Goal: Find specific page/section: Find specific page/section

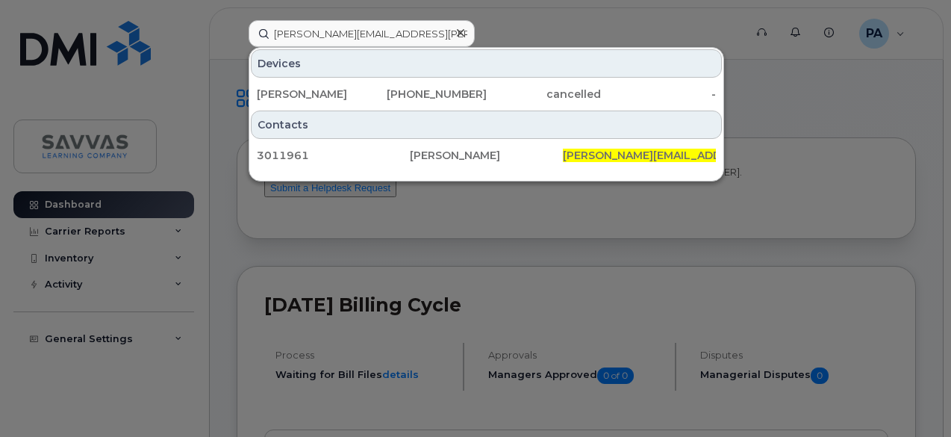
type input "[PERSON_NAME][EMAIL_ADDRESS][PERSON_NAME][PERSON_NAME][DOMAIN_NAME]"
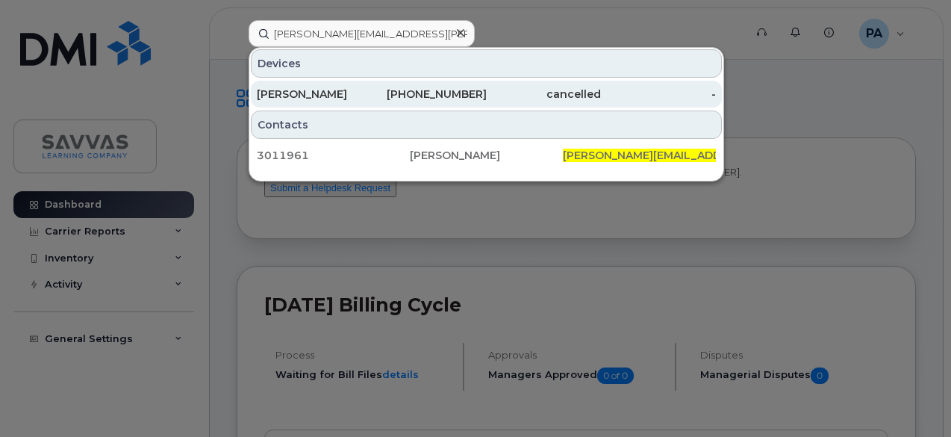
click at [418, 91] on div "480-268-6674" at bounding box center [429, 94] width 115 height 15
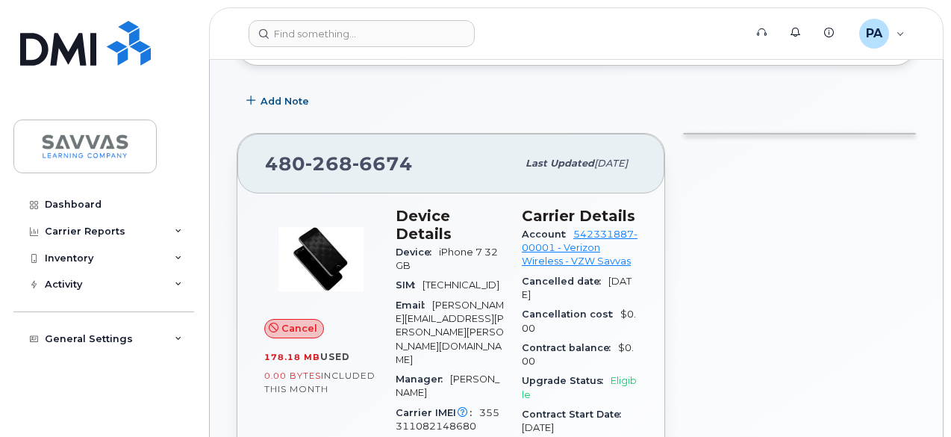
scroll to position [174, 0]
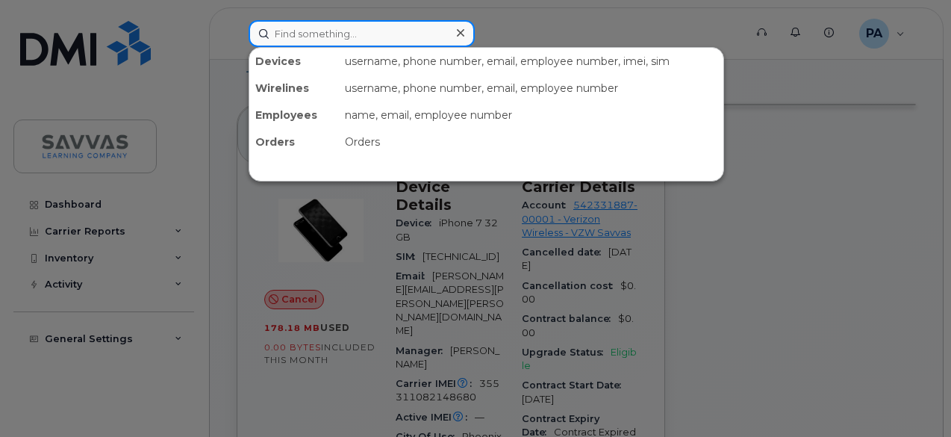
click at [305, 34] on input at bounding box center [362, 33] width 226 height 27
paste input "[PERSON_NAME][EMAIL_ADDRESS][PERSON_NAME][PERSON_NAME][DOMAIN_NAME]"
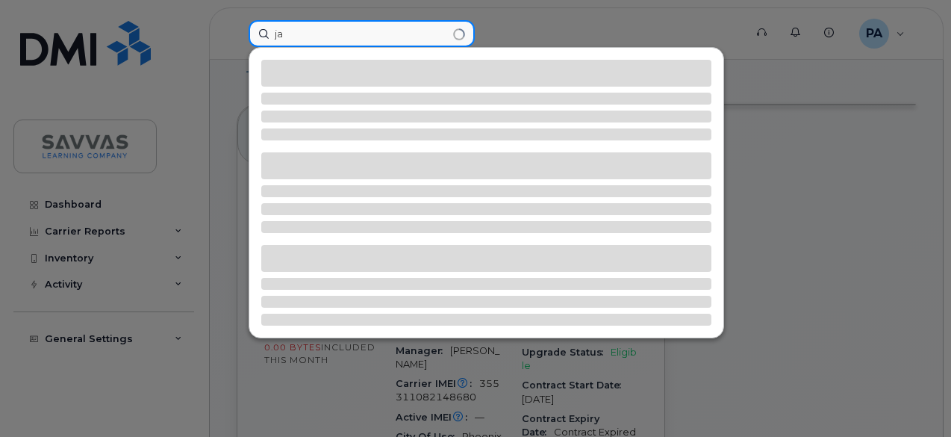
type input "j"
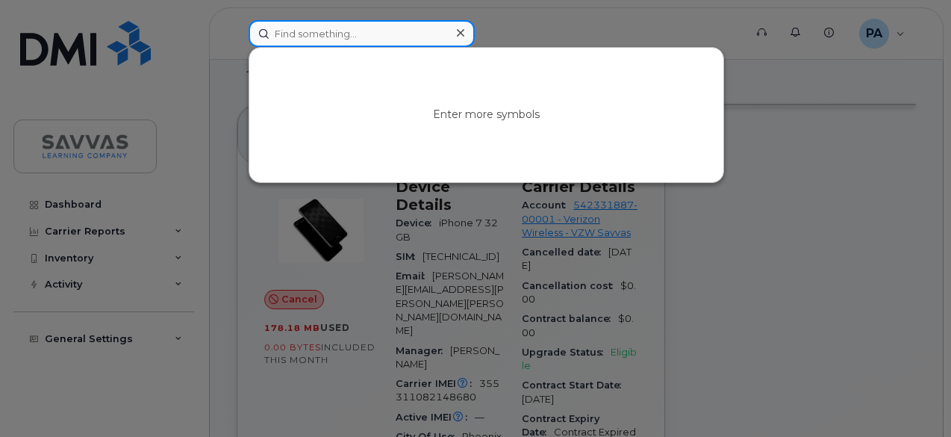
paste input "james.sturtevant@savvas.com"
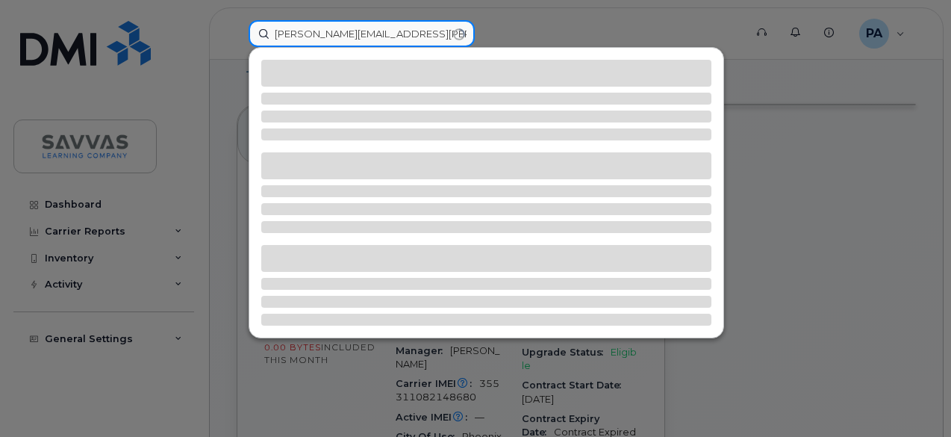
drag, startPoint x: 305, startPoint y: 34, endPoint x: 233, endPoint y: 31, distance: 71.7
click at [237, 31] on div "james.sturtevant@savvas.com" at bounding box center [492, 33] width 510 height 27
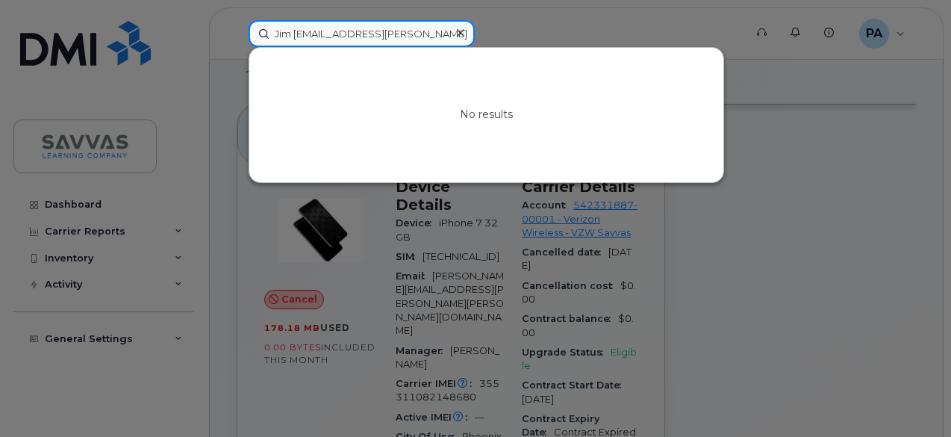
drag, startPoint x: 343, startPoint y: 34, endPoint x: 451, endPoint y: 38, distance: 107.6
click at [451, 38] on div "Jim sturtevant@savvas.com" at bounding box center [362, 33] width 226 height 27
click at [314, 32] on input "Jim sturtevant" at bounding box center [362, 33] width 226 height 27
type input "J"
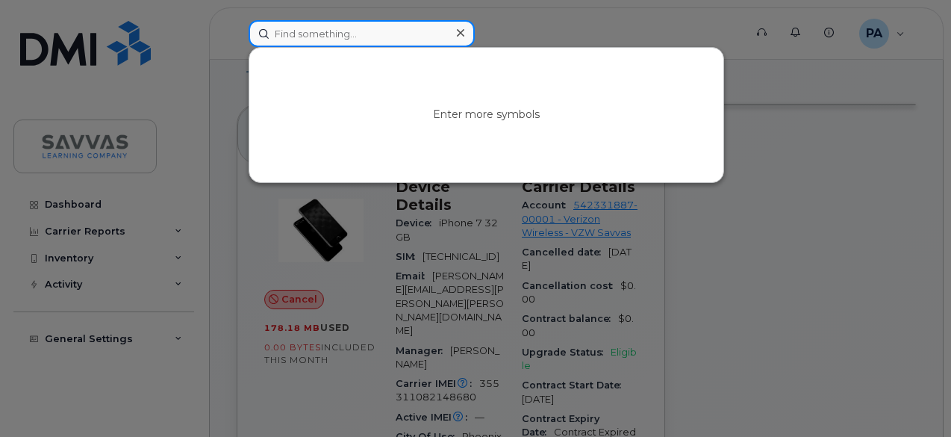
paste input "[PERSON_NAME][EMAIL_ADDRESS][PERSON_NAME][PERSON_NAME][DOMAIN_NAME]"
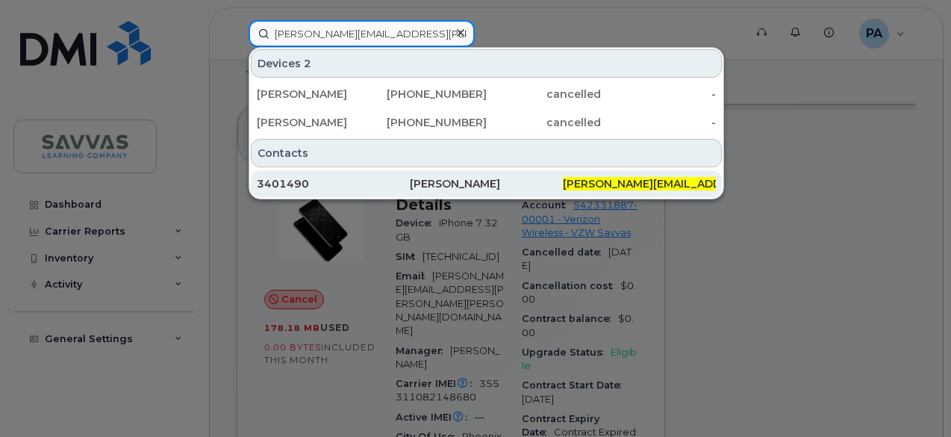
type input "[PERSON_NAME][EMAIL_ADDRESS][PERSON_NAME][PERSON_NAME][DOMAIN_NAME]"
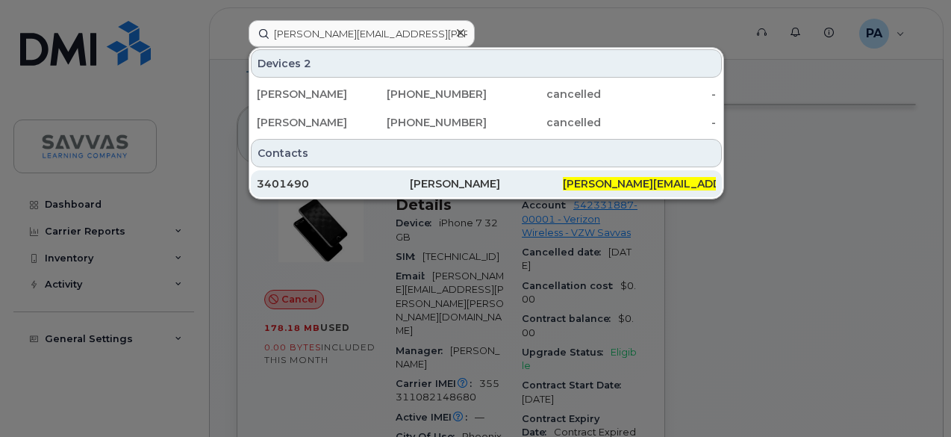
click at [455, 181] on div "[PERSON_NAME]" at bounding box center [486, 183] width 153 height 15
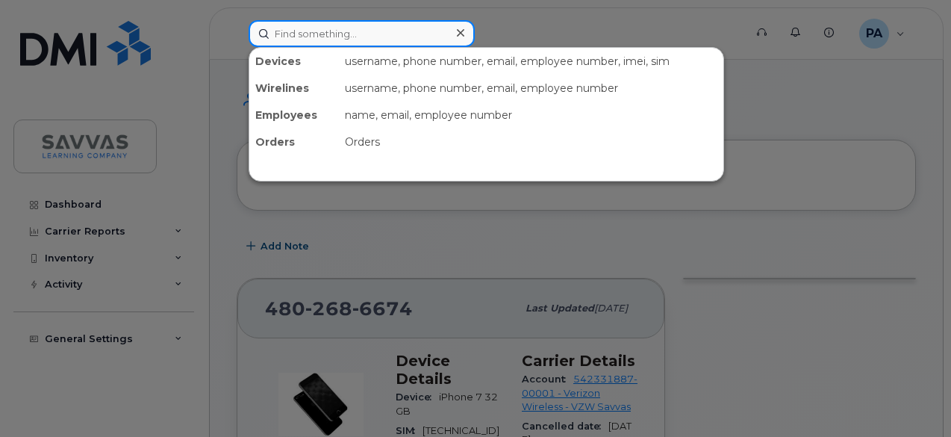
click at [308, 28] on input at bounding box center [362, 33] width 226 height 27
paste input "[PERSON_NAME][EMAIL_ADDRESS][PERSON_NAME][PERSON_NAME][DOMAIN_NAME]"
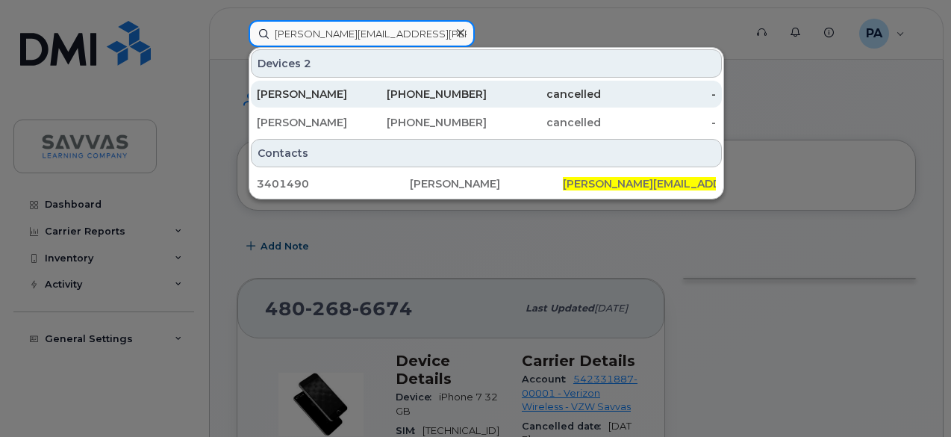
type input "[PERSON_NAME][EMAIL_ADDRESS][PERSON_NAME][PERSON_NAME][DOMAIN_NAME]"
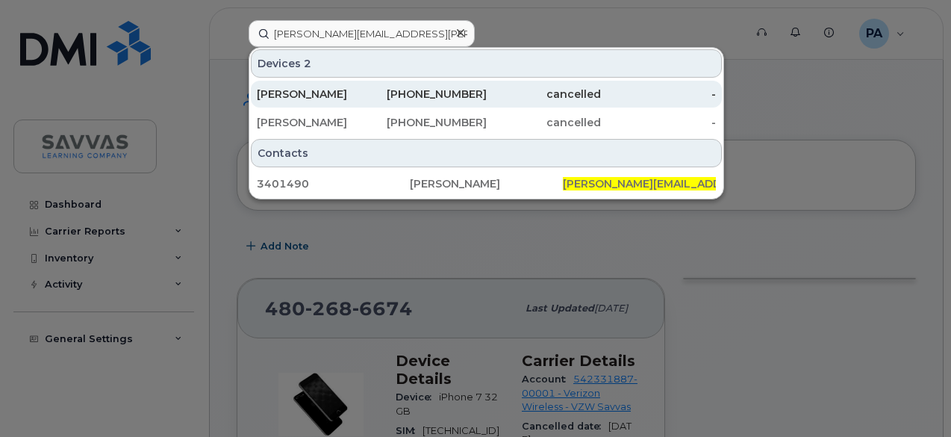
click at [412, 85] on div "360-599-7406" at bounding box center [429, 94] width 115 height 27
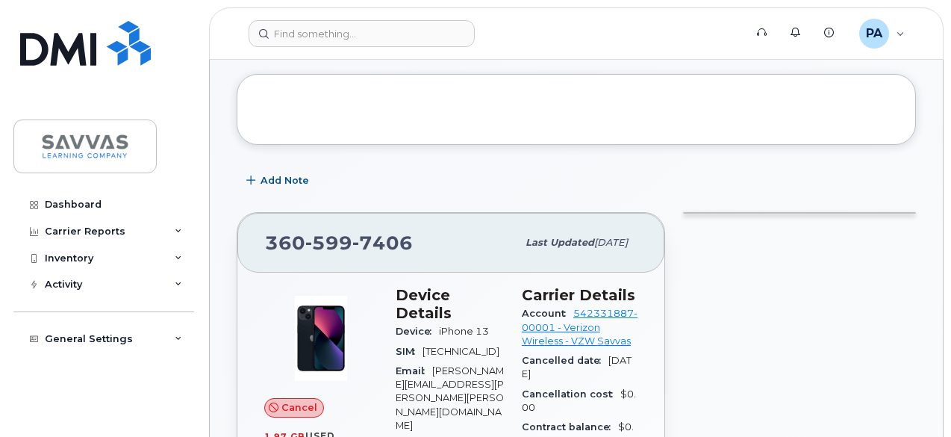
scroll to position [195, 0]
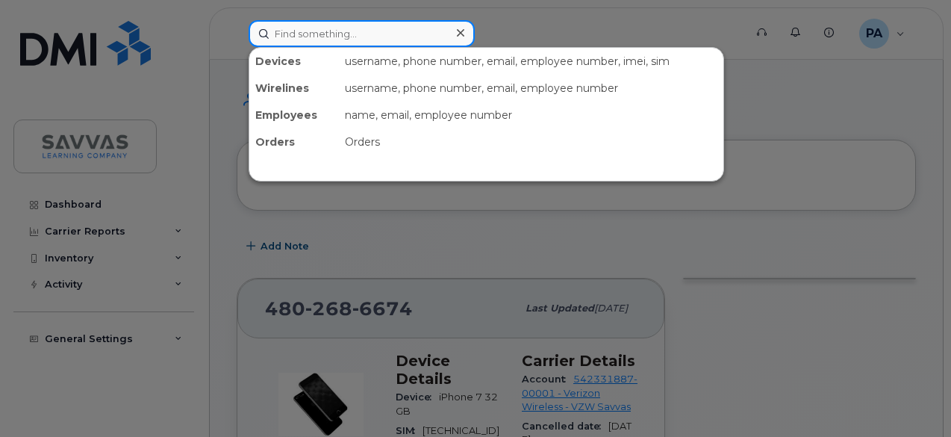
click at [339, 35] on input at bounding box center [362, 33] width 226 height 27
paste input "benjamin.mckey@savvas.com"
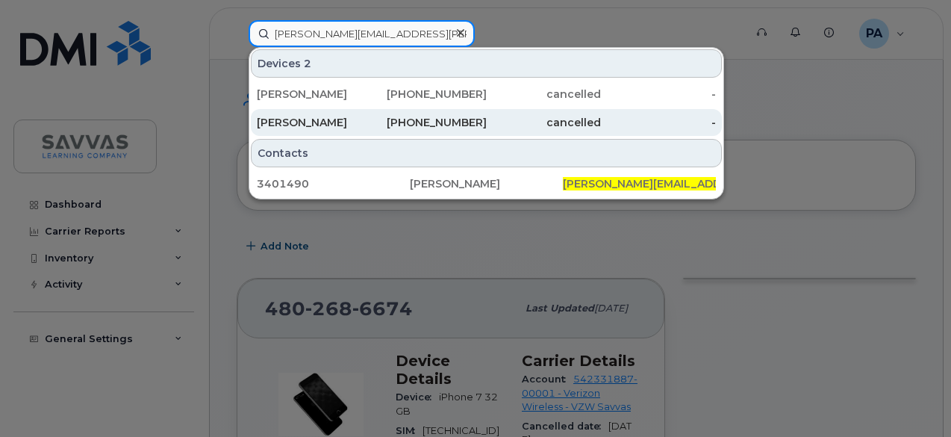
type input "benjamin.mckey@savvas.com"
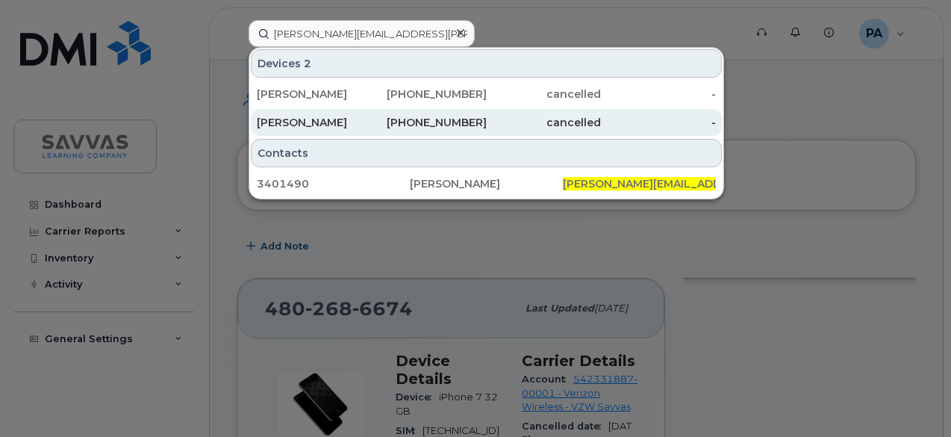
click at [423, 126] on div "346-455-3846" at bounding box center [429, 122] width 115 height 15
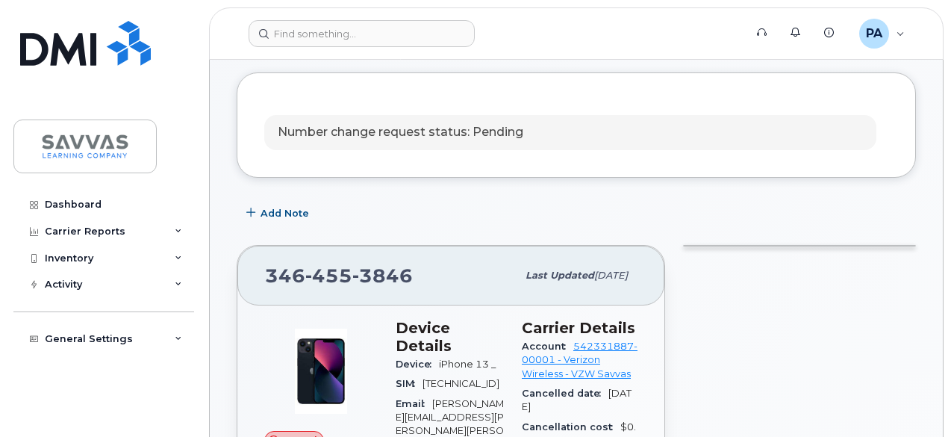
scroll to position [195, 0]
